Goal: Task Accomplishment & Management: Manage account settings

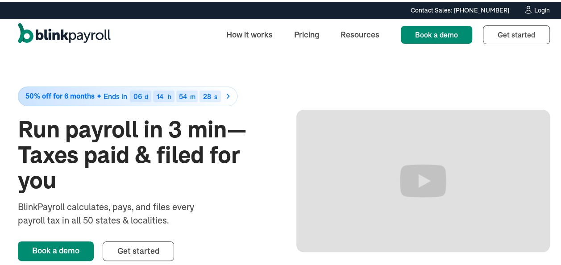
click at [535, 7] on div "Login" at bounding box center [543, 8] width 16 height 6
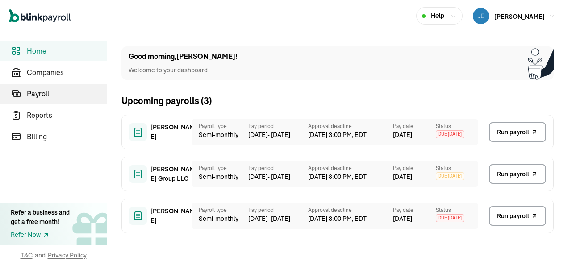
click at [50, 94] on span "Payroll" at bounding box center [67, 93] width 80 height 11
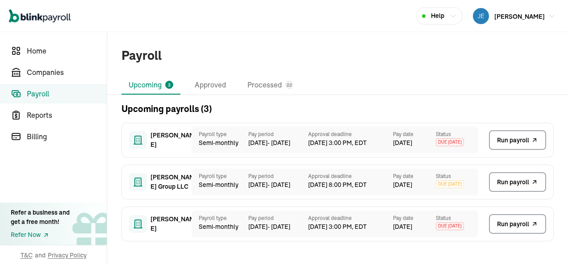
drag, startPoint x: 489, startPoint y: 139, endPoint x: 306, endPoint y: 48, distance: 204.3
click at [305, 48] on div "Payroll" at bounding box center [337, 55] width 461 height 19
click at [51, 90] on span "Payroll" at bounding box center [67, 93] width 80 height 11
click at [54, 73] on span "Companies" at bounding box center [67, 72] width 80 height 11
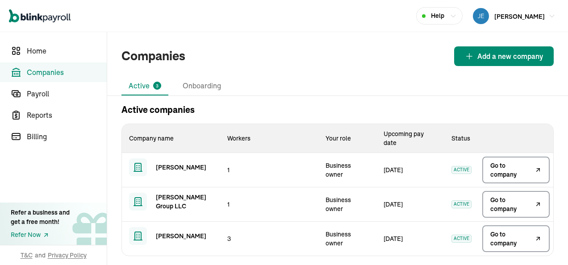
click at [500, 168] on span "Go to company" at bounding box center [511, 170] width 42 height 18
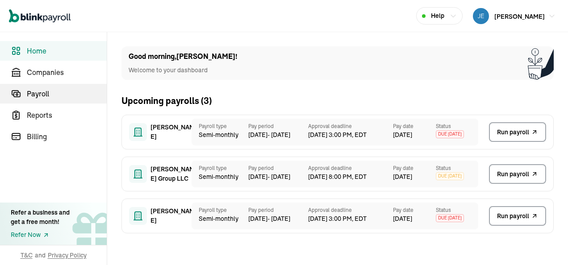
click at [50, 94] on span "Payroll" at bounding box center [67, 93] width 80 height 11
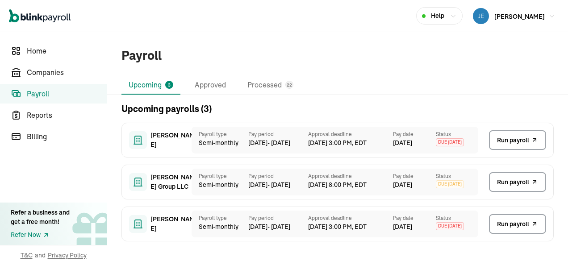
drag, startPoint x: 489, startPoint y: 139, endPoint x: 306, endPoint y: 48, distance: 204.3
click at [305, 48] on div "Payroll" at bounding box center [337, 55] width 461 height 19
click at [51, 90] on span "Payroll" at bounding box center [67, 93] width 80 height 11
click at [54, 73] on span "Companies" at bounding box center [67, 72] width 80 height 11
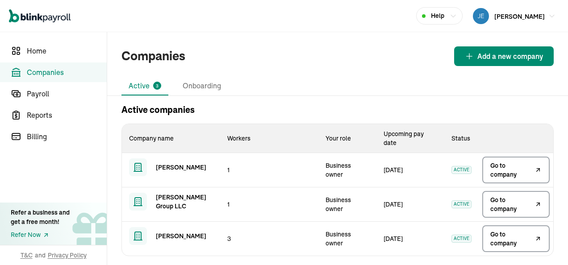
click at [500, 168] on span "Go to company" at bounding box center [511, 170] width 42 height 18
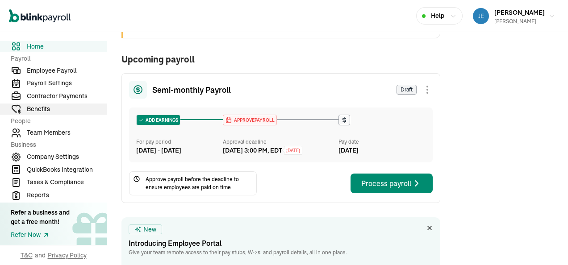
scroll to position [179, 0]
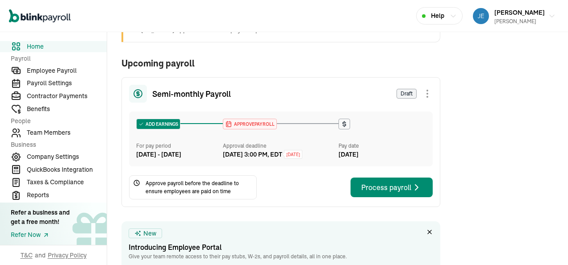
click at [341, 122] on icon at bounding box center [344, 124] width 7 height 7
click at [422, 94] on div at bounding box center [427, 93] width 11 height 11
click at [135, 94] on icon at bounding box center [138, 94] width 11 height 14
click at [402, 95] on span "Draft" at bounding box center [407, 94] width 20 height 10
click at [66, 155] on span "Company Settings" at bounding box center [67, 156] width 80 height 9
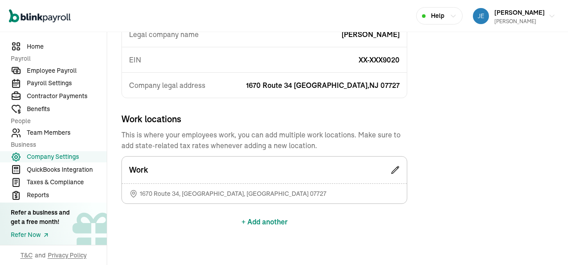
scroll to position [164, 0]
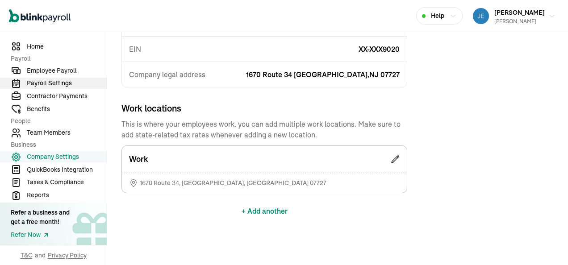
click at [60, 81] on span "Payroll Settings" at bounding box center [67, 83] width 80 height 9
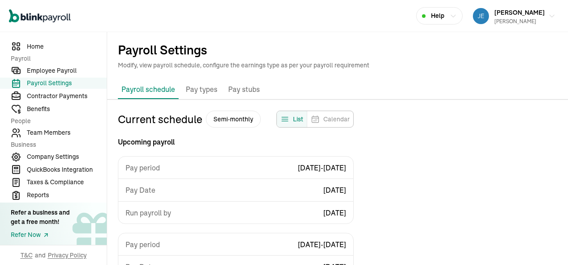
click at [152, 194] on span "Pay Date" at bounding box center [140, 190] width 30 height 11
click at [296, 120] on span "List" at bounding box center [298, 119] width 10 height 9
click at [343, 192] on span "[DATE]" at bounding box center [334, 190] width 23 height 11
click at [342, 211] on span "[DATE]" at bounding box center [334, 213] width 23 height 11
click at [305, 170] on span "[DATE] - [DATE]" at bounding box center [322, 168] width 48 height 11
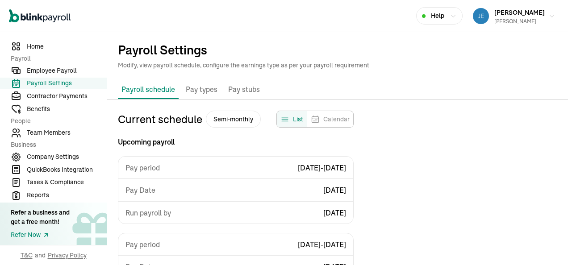
click at [328, 168] on span "[DATE] - [DATE]" at bounding box center [322, 168] width 48 height 11
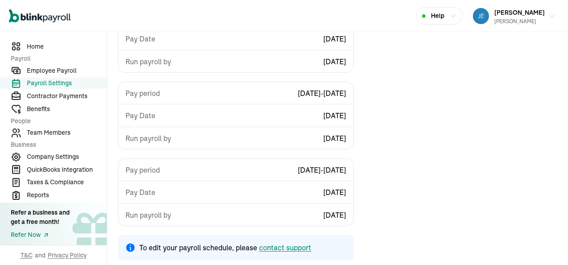
scroll to position [230, 0]
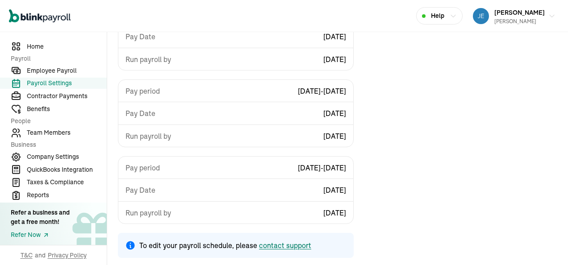
click at [293, 245] on div "Contact support" at bounding box center [285, 245] width 52 height 11
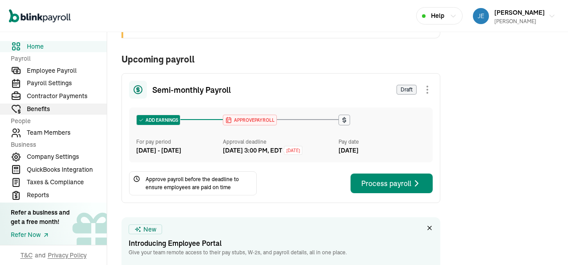
scroll to position [179, 0]
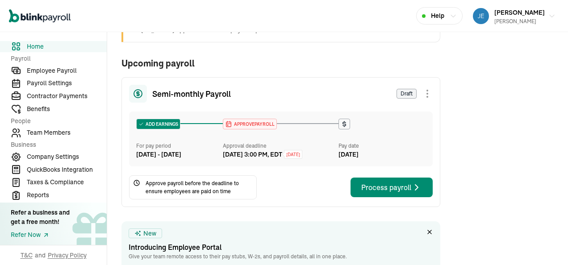
click at [341, 122] on icon at bounding box center [344, 124] width 7 height 7
click at [422, 94] on div at bounding box center [427, 93] width 11 height 11
click at [135, 94] on icon at bounding box center [138, 94] width 11 height 14
click at [402, 95] on span "Draft" at bounding box center [407, 94] width 20 height 10
click at [66, 155] on span "Company Settings" at bounding box center [67, 156] width 80 height 9
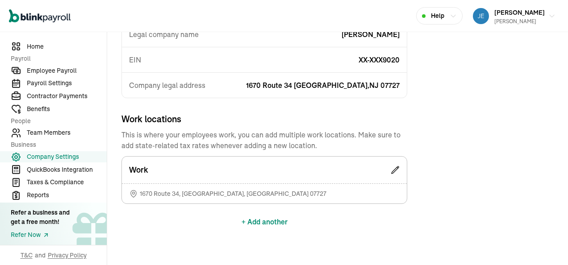
scroll to position [164, 0]
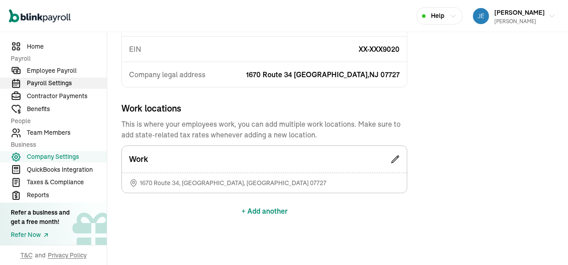
click at [60, 81] on span "Payroll Settings" at bounding box center [67, 83] width 80 height 9
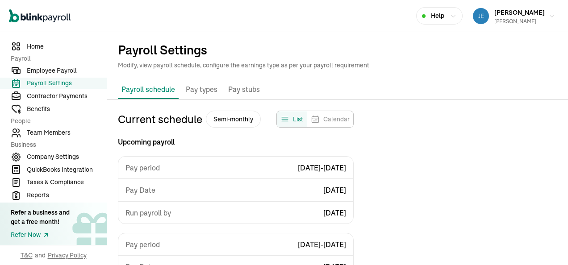
click at [152, 194] on span "Pay Date" at bounding box center [140, 190] width 30 height 11
click at [296, 120] on span "List" at bounding box center [298, 119] width 10 height 9
click at [343, 192] on span "[DATE]" at bounding box center [334, 190] width 23 height 11
click at [342, 211] on span "[DATE]" at bounding box center [334, 213] width 23 height 11
click at [305, 170] on span "[DATE] - [DATE]" at bounding box center [322, 168] width 48 height 11
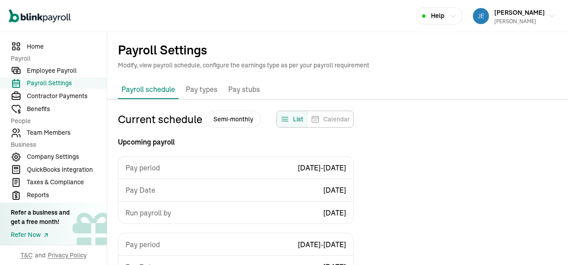
click at [328, 168] on span "[DATE] - [DATE]" at bounding box center [322, 168] width 48 height 11
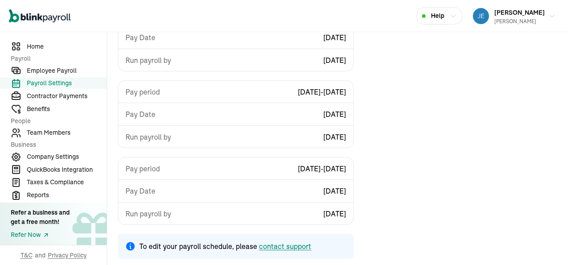
scroll to position [230, 0]
click at [293, 245] on div "Contact support" at bounding box center [285, 245] width 52 height 11
